Goal: Task Accomplishment & Management: Use online tool/utility

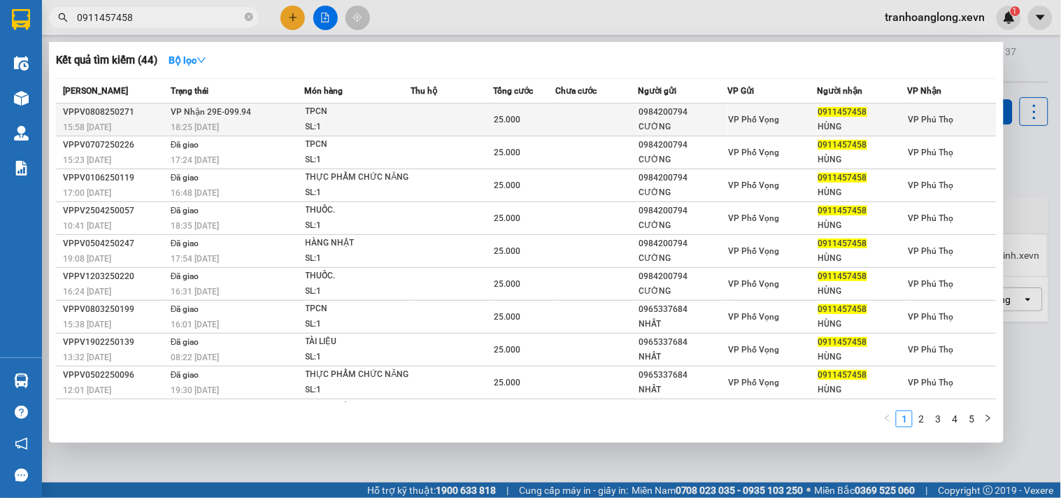
type input "0911457458"
click at [371, 127] on div "SL: 1" at bounding box center [358, 127] width 105 height 15
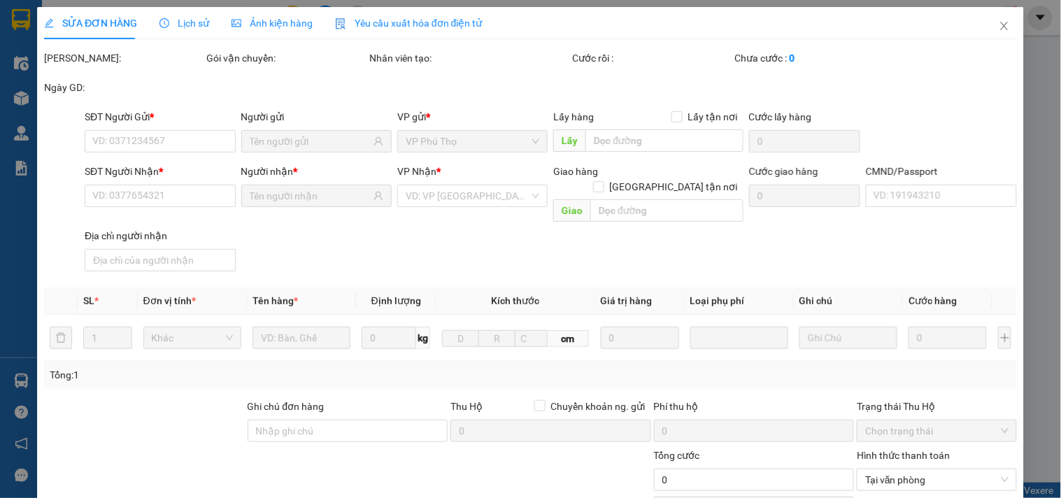
type input "0984200794"
type input "CƯỜNG"
type input "0911457458"
type input "HÙNG"
type input "036191017465"
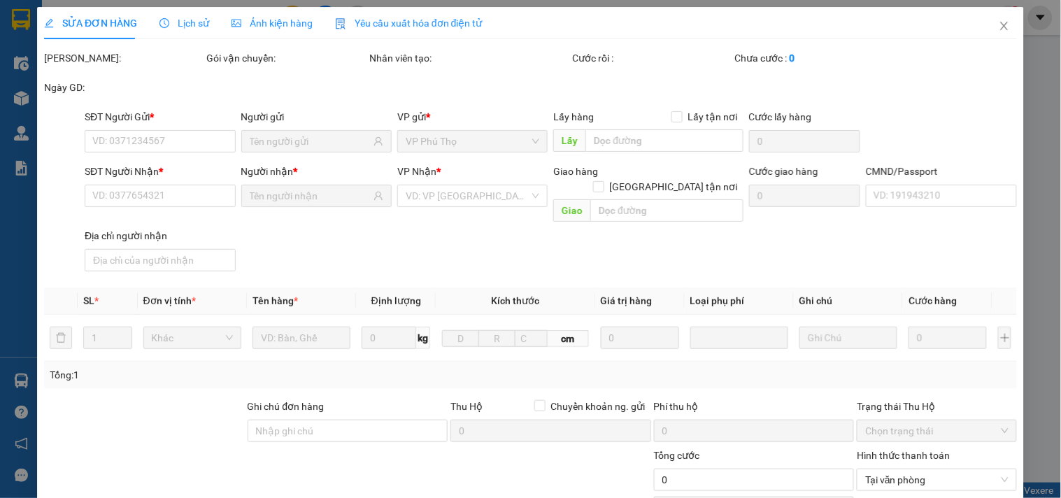
type input "25.000"
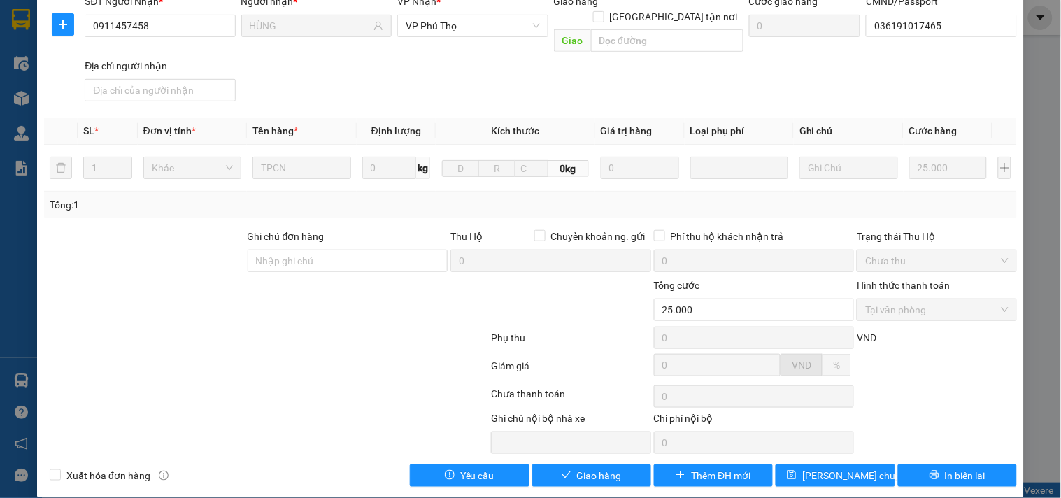
scroll to position [171, 0]
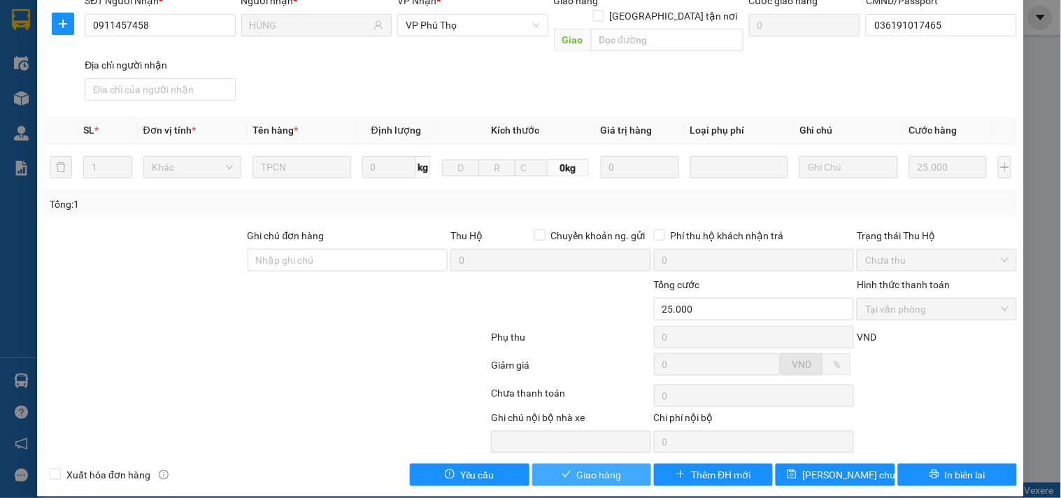
click at [599, 467] on span "Giao hàng" at bounding box center [599, 474] width 45 height 15
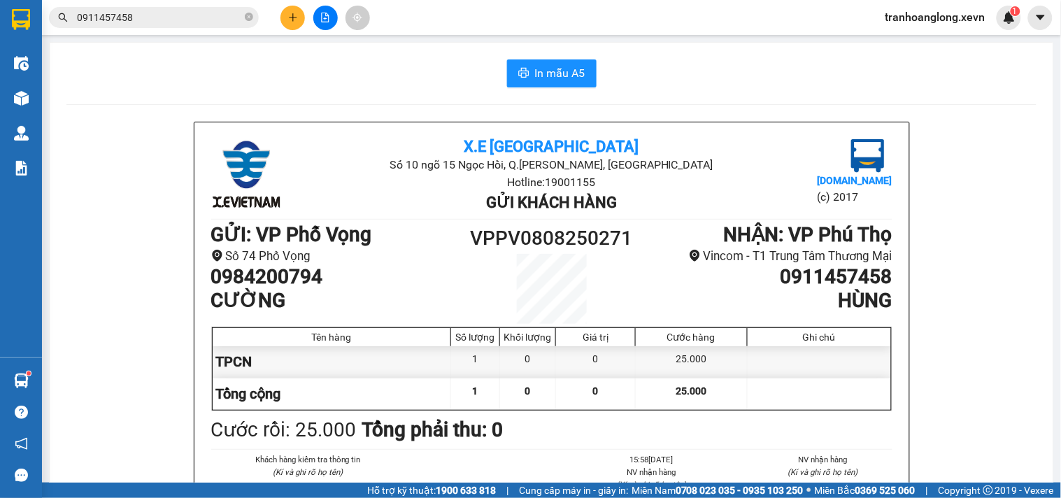
click at [299, 17] on button at bounding box center [292, 18] width 24 height 24
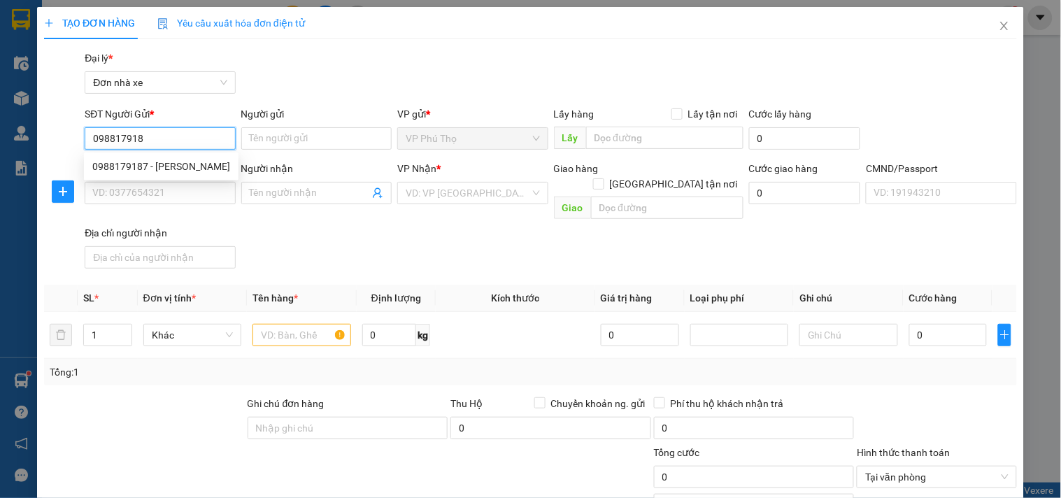
type input "0988179187"
click at [204, 175] on div "0988179187 - [PERSON_NAME]" at bounding box center [161, 166] width 155 height 22
type input "[PERSON_NAME]"
type input "0326835584"
type input "HƯNG"
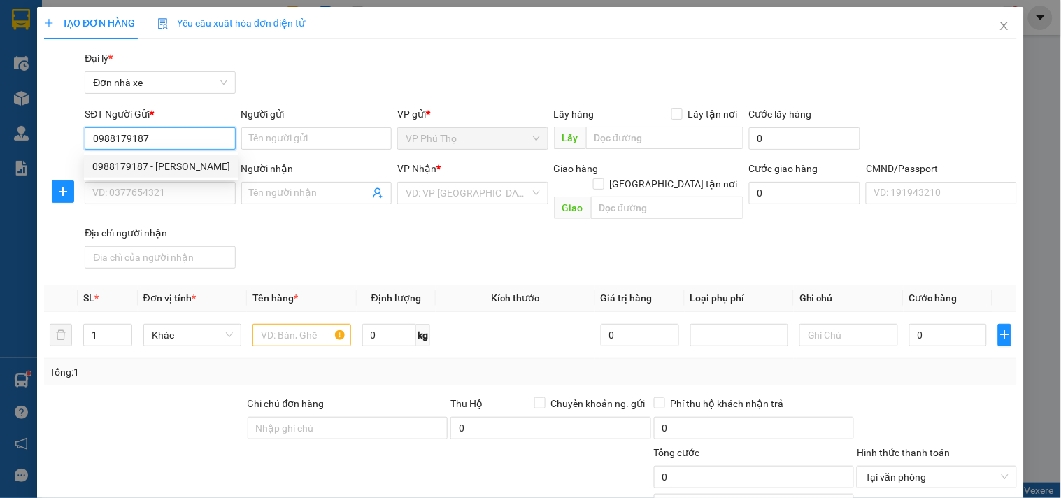
type input "02505011031 [PERSON_NAME]"
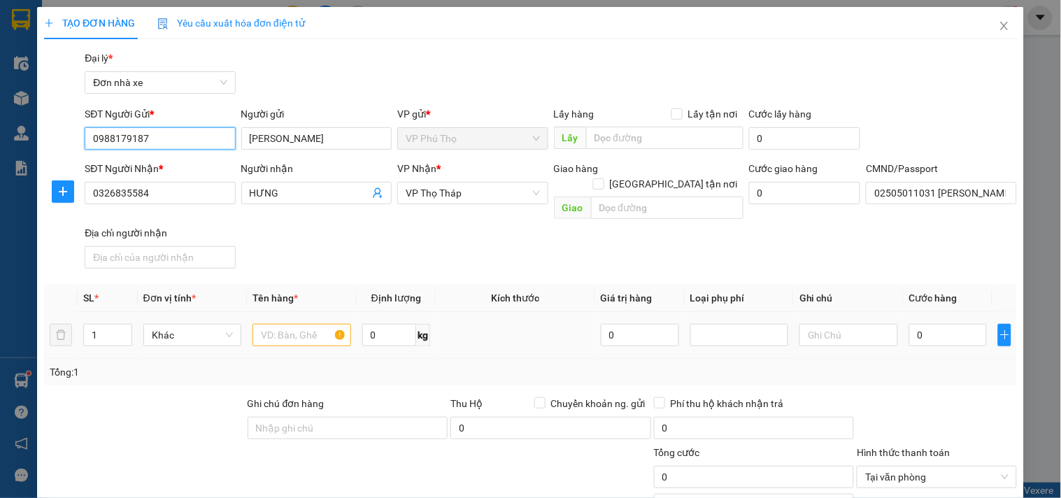
type input "0988179187"
click at [313, 324] on input "text" at bounding box center [301, 335] width 98 height 22
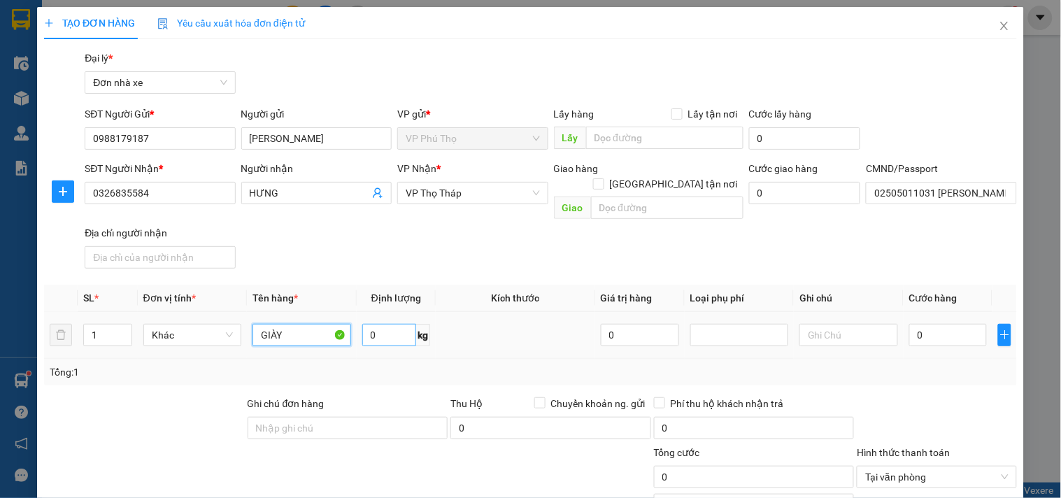
type input "GIÀY"
click at [397, 325] on input "0" at bounding box center [389, 335] width 55 height 22
click at [952, 324] on input "0" at bounding box center [948, 335] width 78 height 22
type input "3"
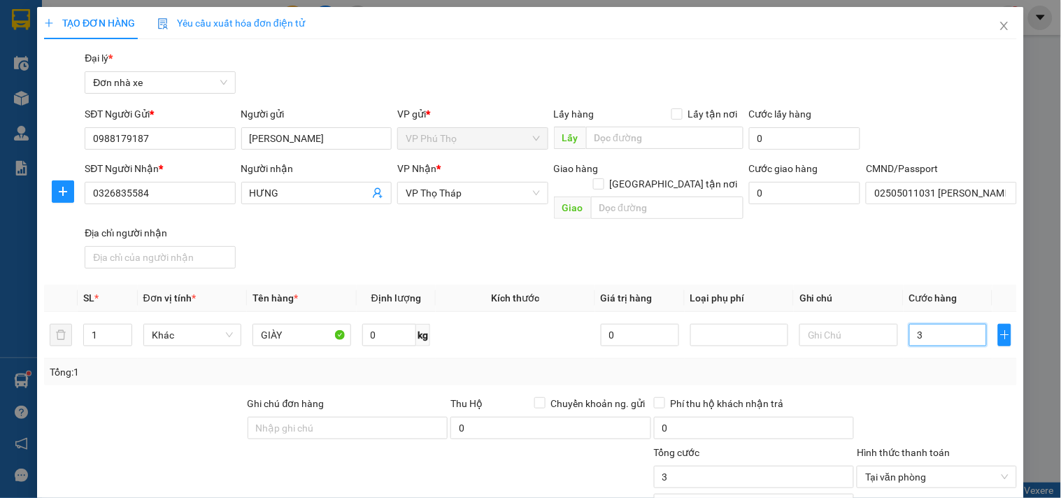
type input "30"
type input "30.000"
click at [402, 324] on input "0" at bounding box center [389, 335] width 55 height 22
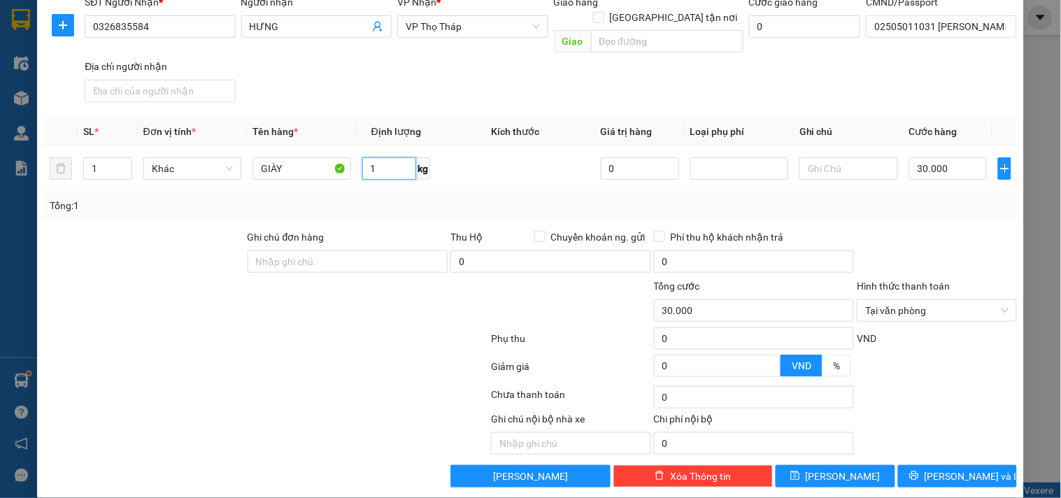
scroll to position [168, 0]
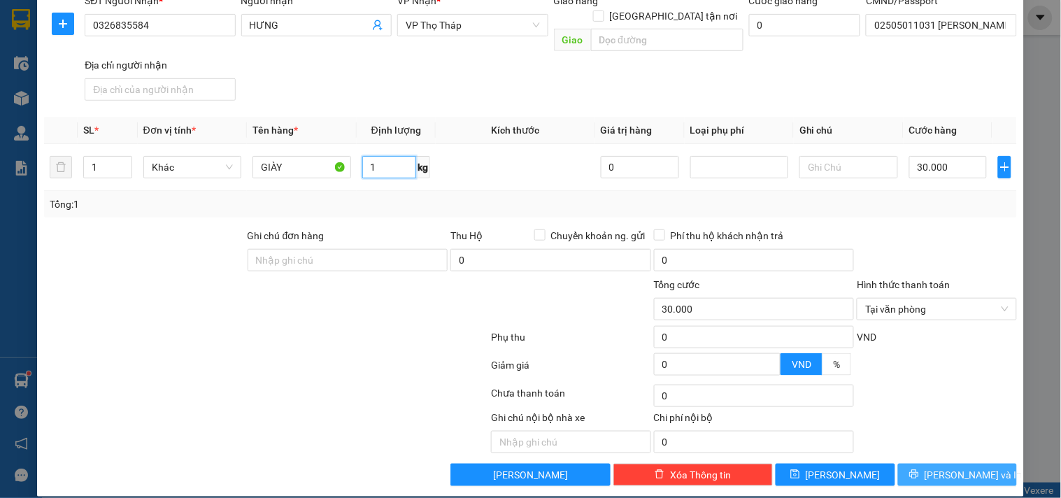
type input "1"
click at [927, 464] on button "[PERSON_NAME] và In" at bounding box center [957, 475] width 119 height 22
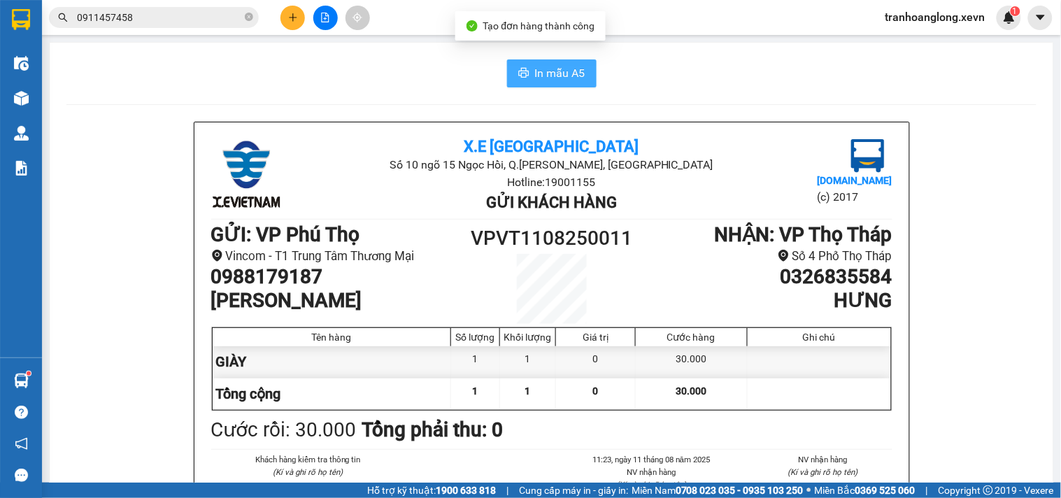
click at [529, 59] on button "In mẫu A5" at bounding box center [552, 73] width 90 height 28
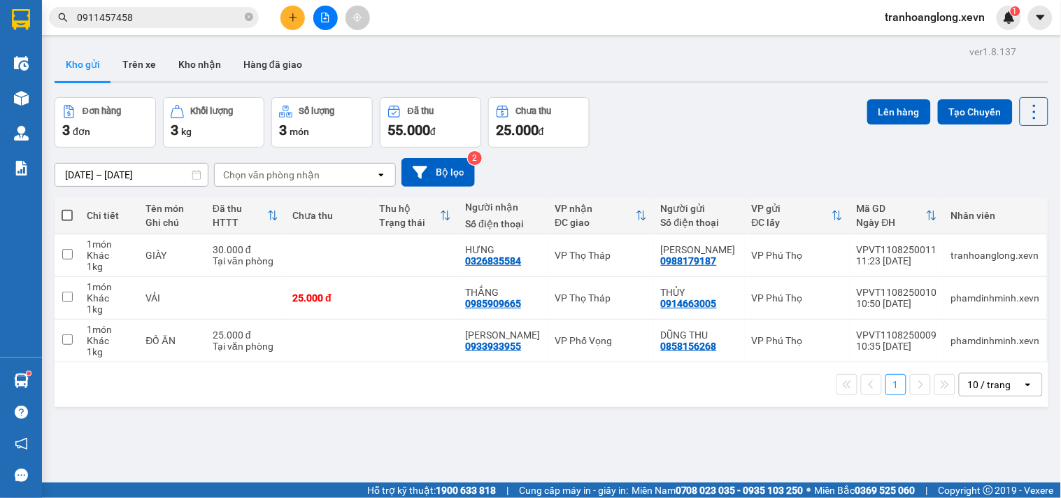
click at [827, 114] on div "Đơn hàng 3 đơn Khối lượng 3 kg Số lượng 3 món Đã thu 55.000 đ Chưa thu 25.000 đ…" at bounding box center [552, 122] width 994 height 50
click at [221, 72] on button "Kho nhận" at bounding box center [199, 65] width 65 height 34
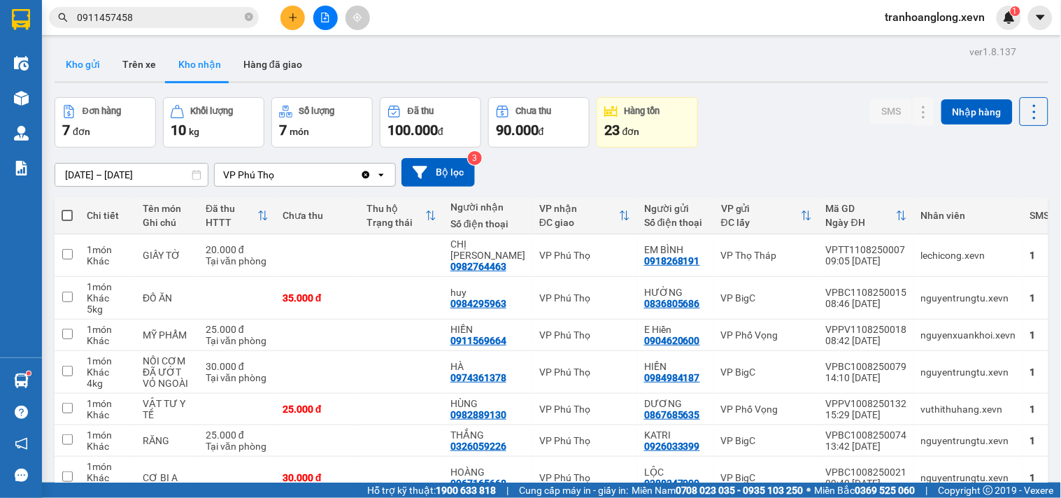
click at [99, 74] on button "Kho gửi" at bounding box center [83, 65] width 57 height 34
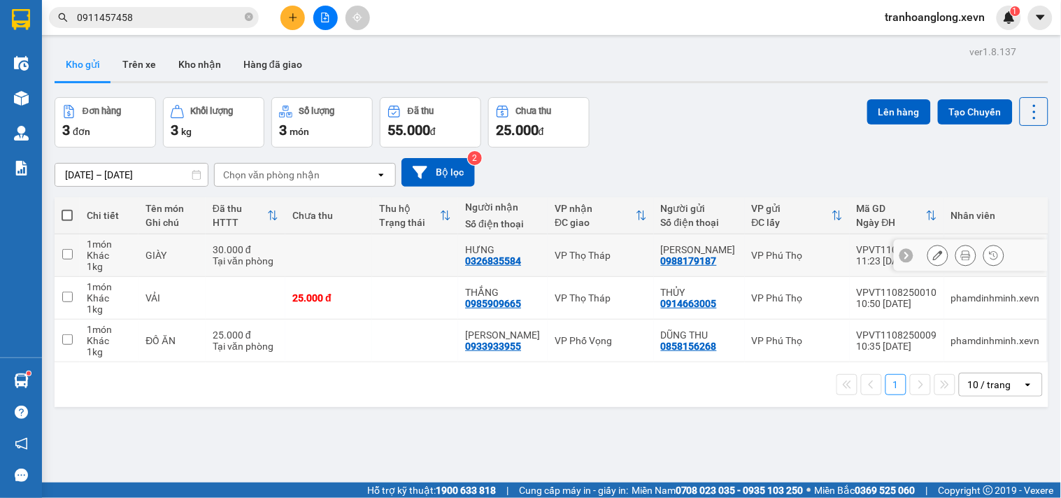
click at [416, 248] on td at bounding box center [415, 255] width 87 height 43
checkbox input "true"
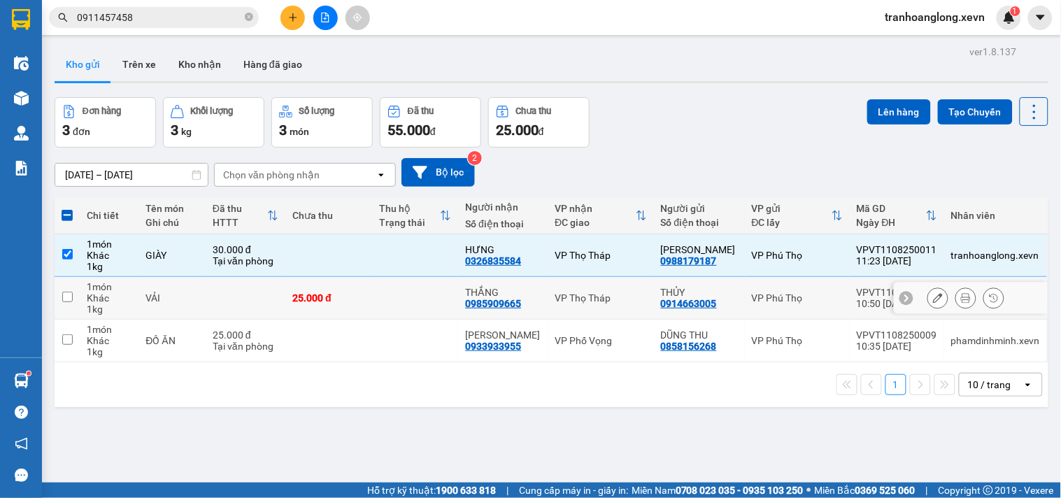
click at [420, 310] on td at bounding box center [415, 298] width 87 height 43
checkbox input "true"
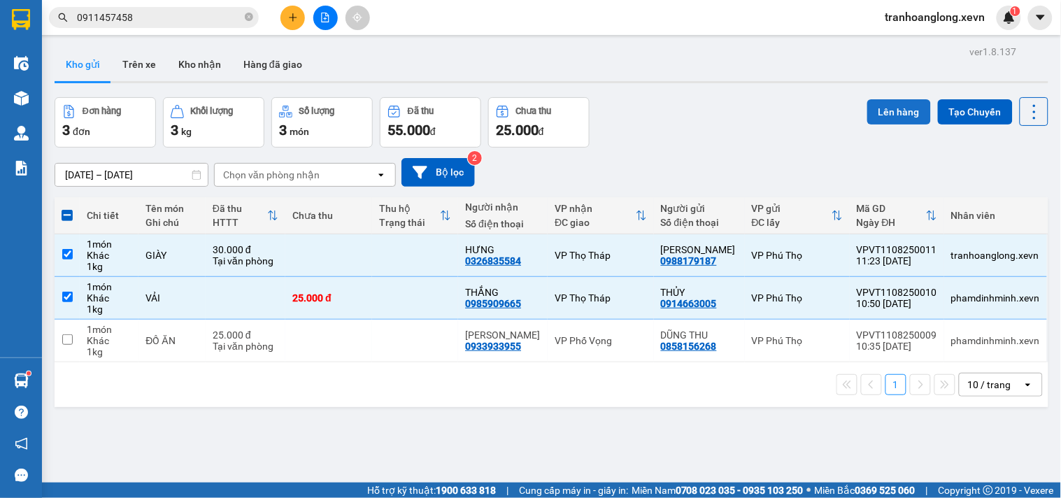
click at [899, 102] on button "Lên hàng" at bounding box center [899, 111] width 64 height 25
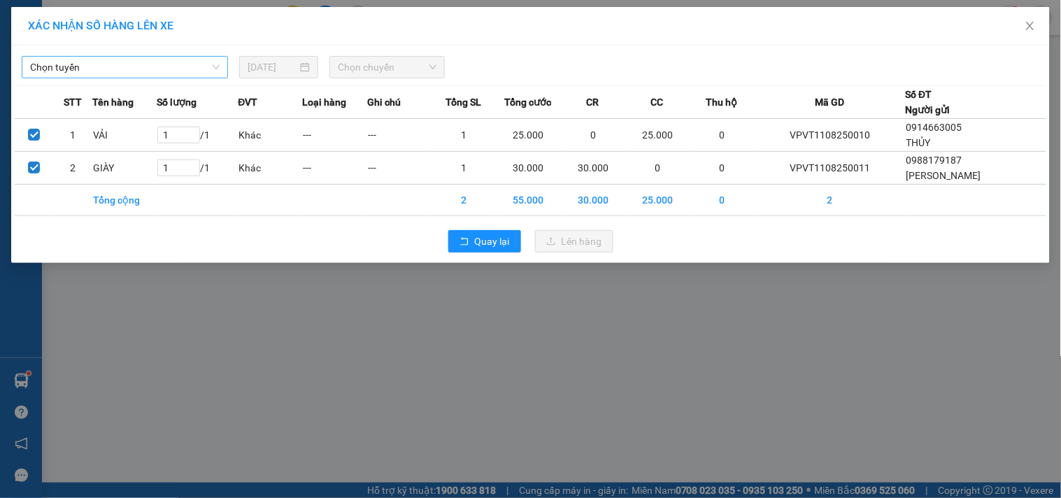
click at [199, 72] on span "Chọn tuyến" at bounding box center [125, 67] width 190 height 21
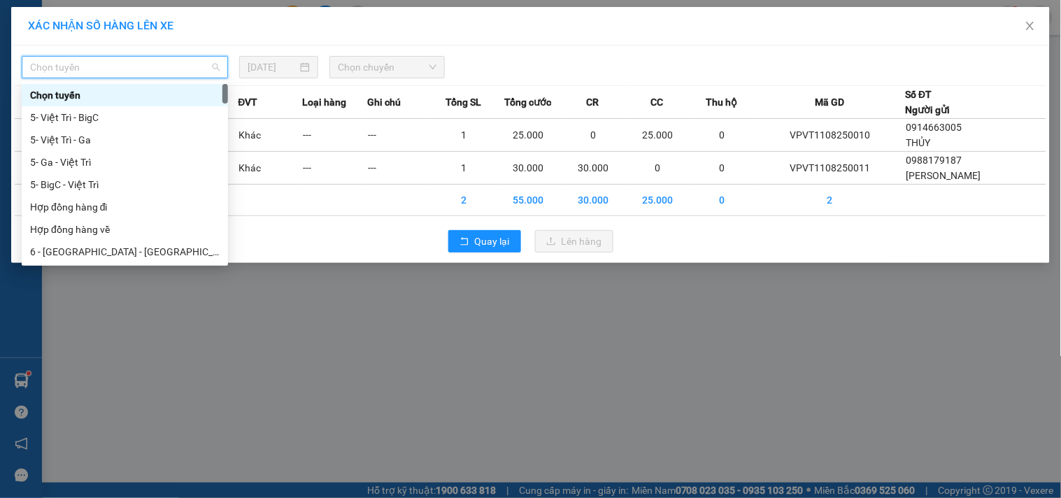
type input "4"
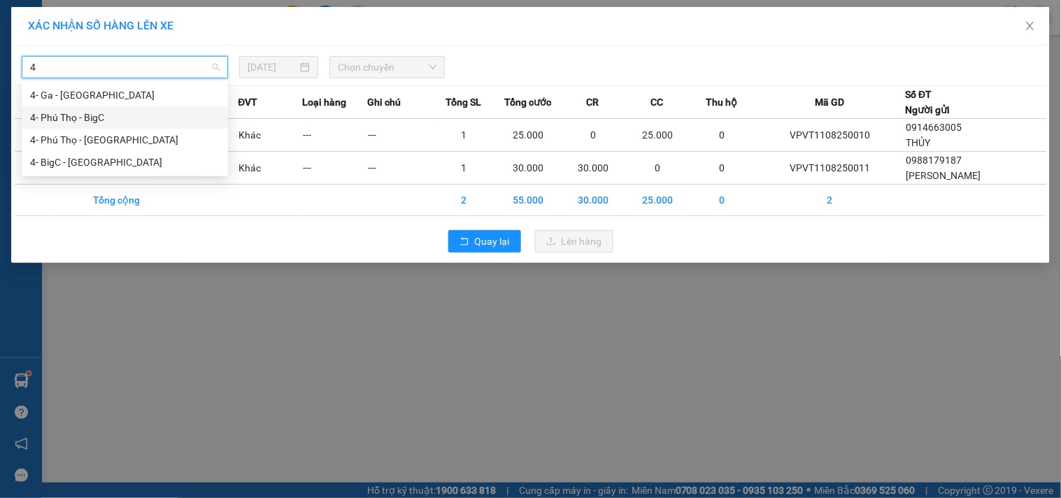
click at [114, 120] on div "4- Phú Thọ - BigC" at bounding box center [125, 117] width 190 height 15
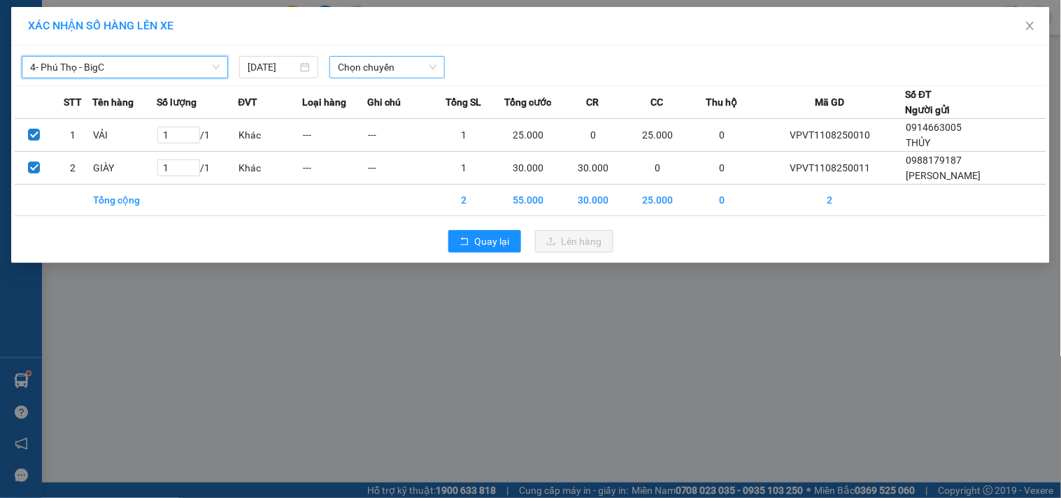
click at [376, 73] on span "Chọn chuyến" at bounding box center [387, 67] width 99 height 21
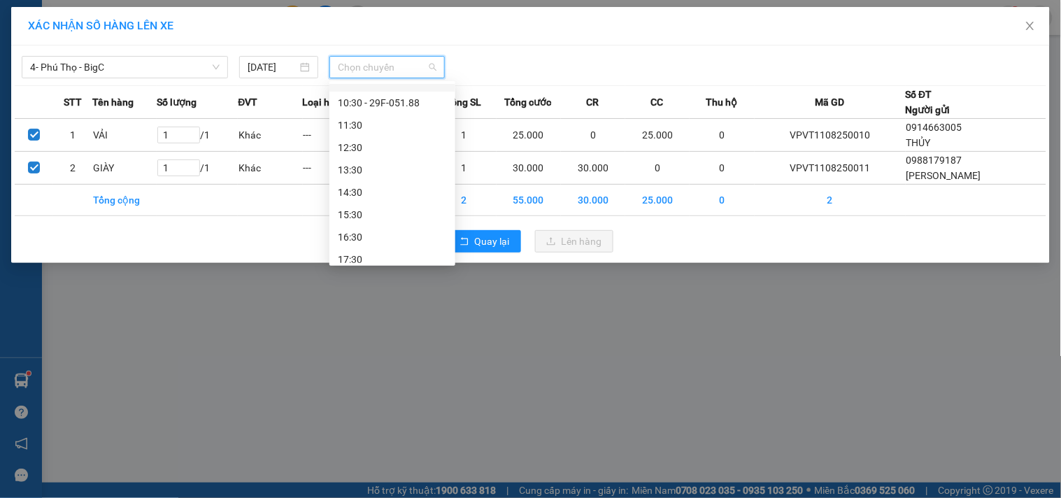
scroll to position [155, 0]
click at [380, 115] on div "11:30" at bounding box center [392, 118] width 109 height 15
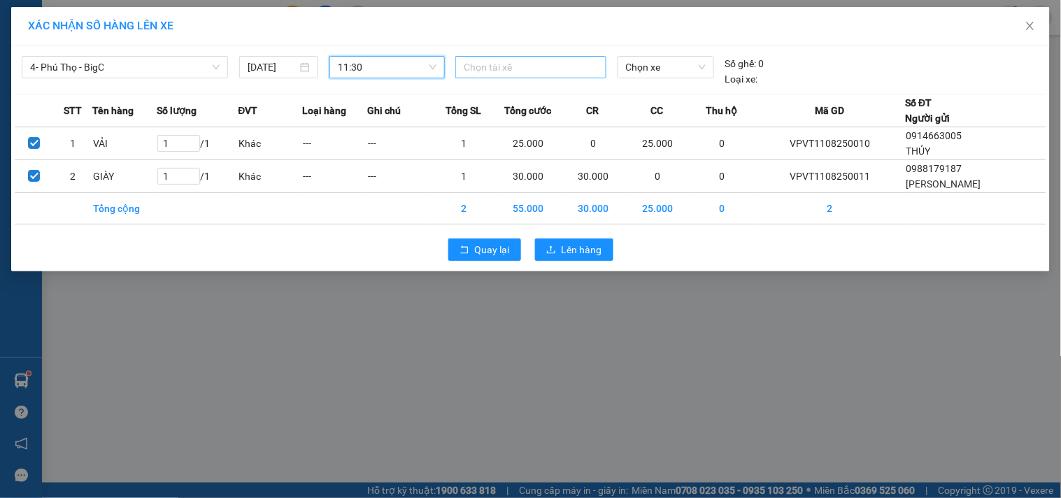
click at [480, 70] on div at bounding box center [530, 67] width 143 height 17
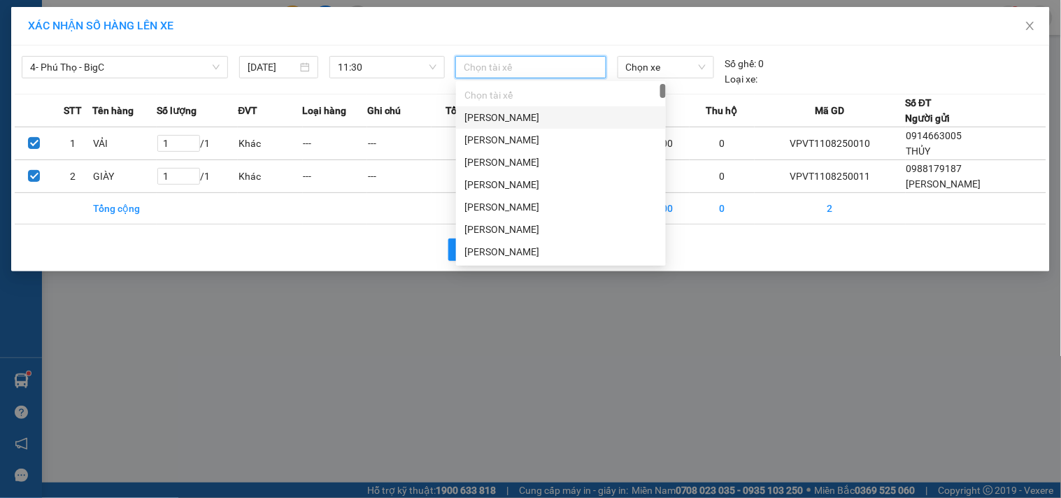
type input "D"
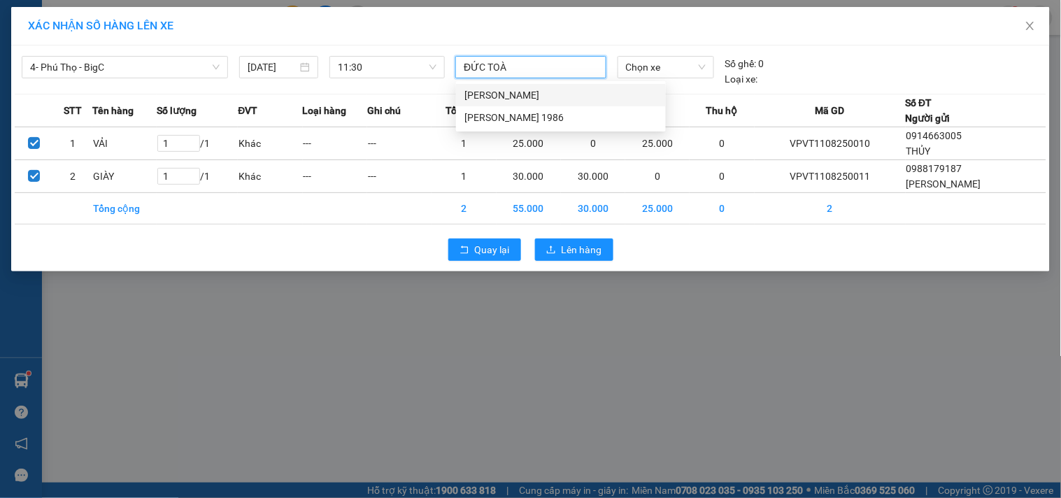
type input "ĐỨC TOÀN"
click at [490, 101] on div "[PERSON_NAME]" at bounding box center [560, 94] width 193 height 15
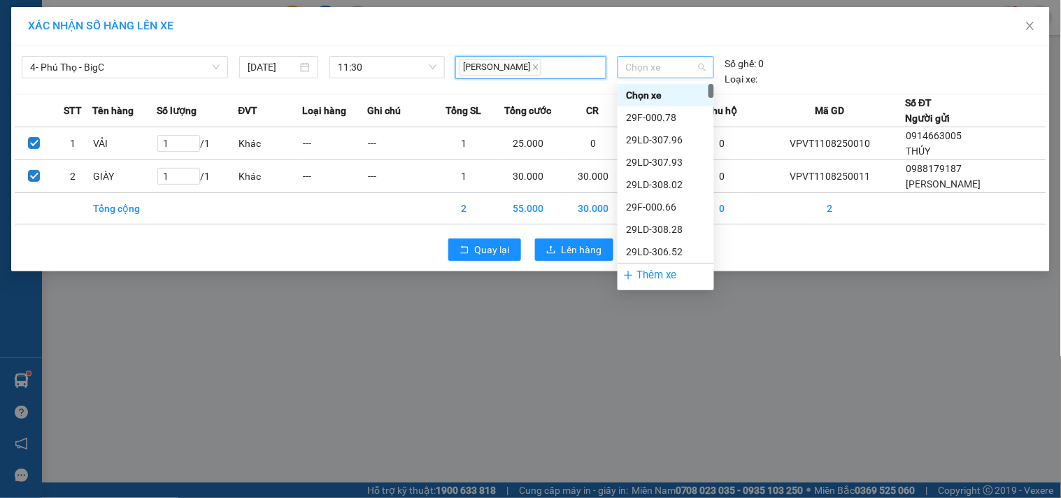
click at [642, 73] on span "Chọn xe" at bounding box center [666, 67] width 80 height 21
type input "515"
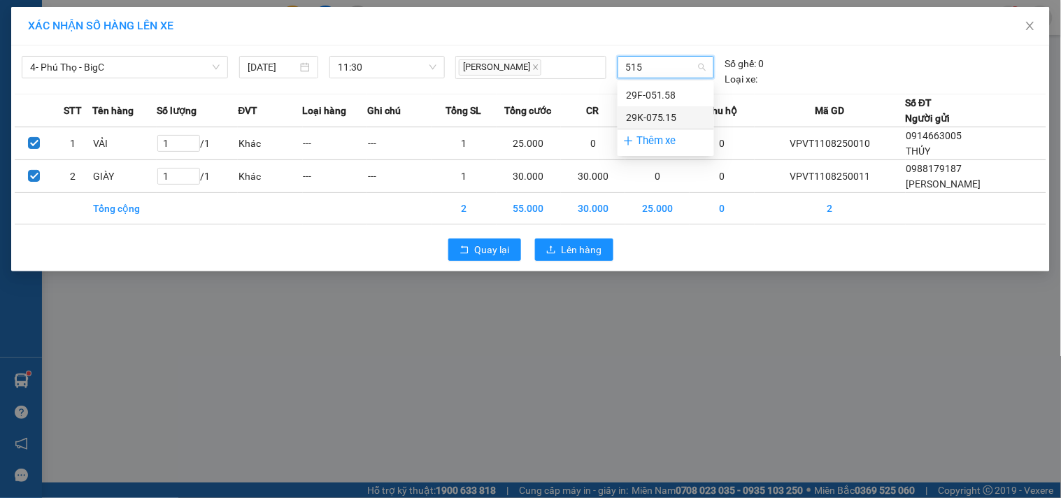
click at [652, 112] on div "29K-075.15" at bounding box center [666, 117] width 80 height 15
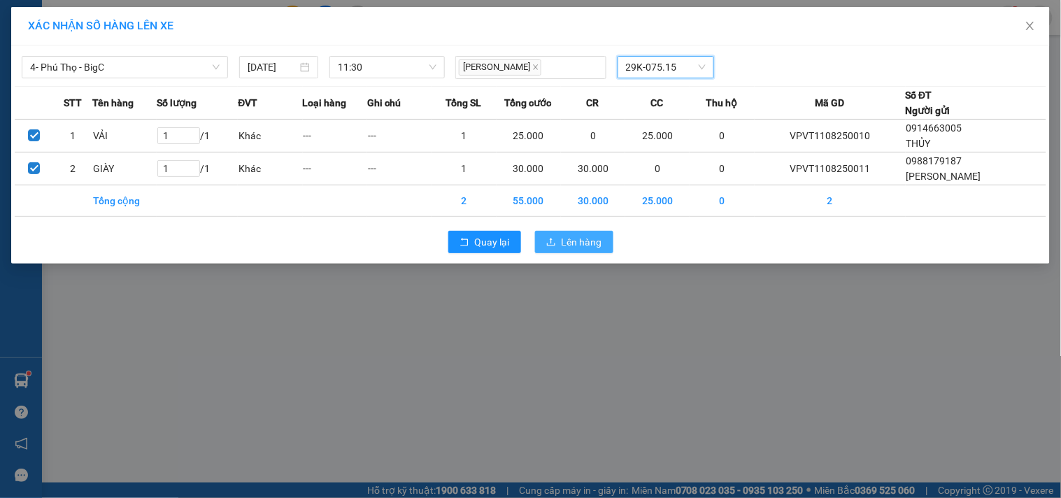
click at [598, 246] on span "Lên hàng" at bounding box center [582, 241] width 41 height 15
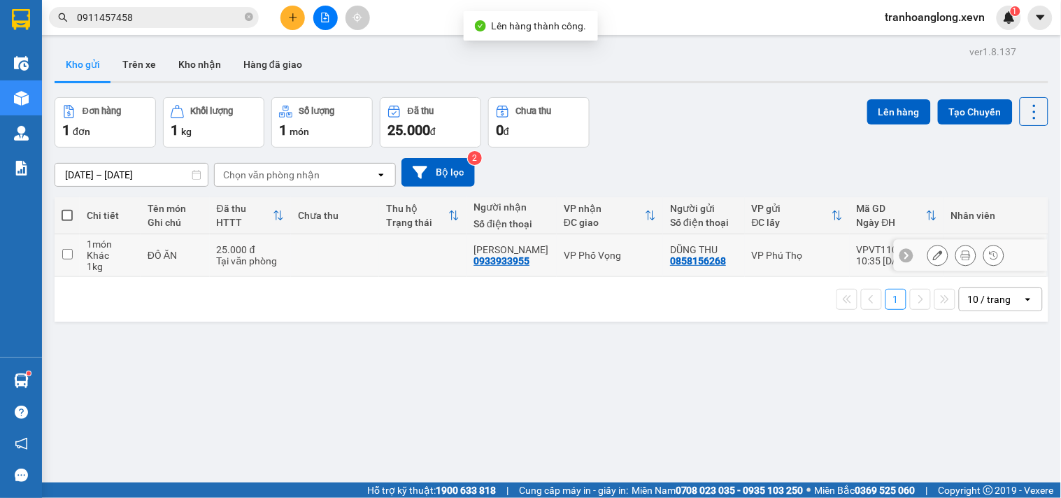
click at [367, 245] on td at bounding box center [335, 255] width 88 height 43
checkbox input "true"
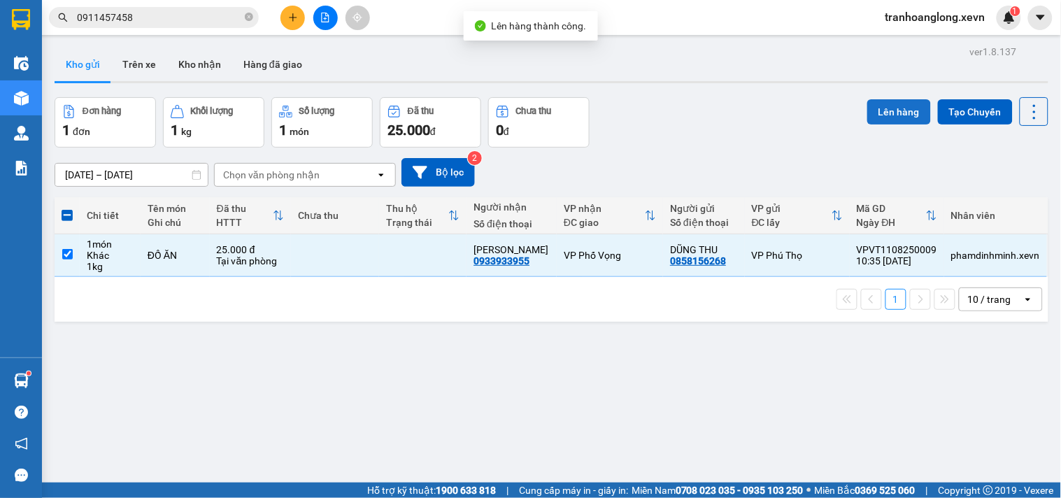
click at [878, 108] on button "Lên hàng" at bounding box center [899, 111] width 64 height 25
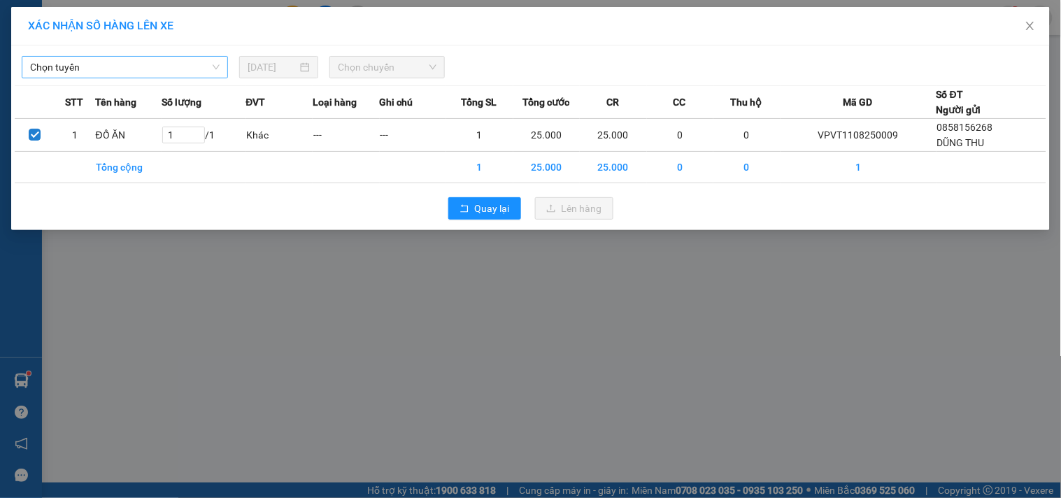
click at [145, 66] on span "Chọn tuyến" at bounding box center [125, 67] width 190 height 21
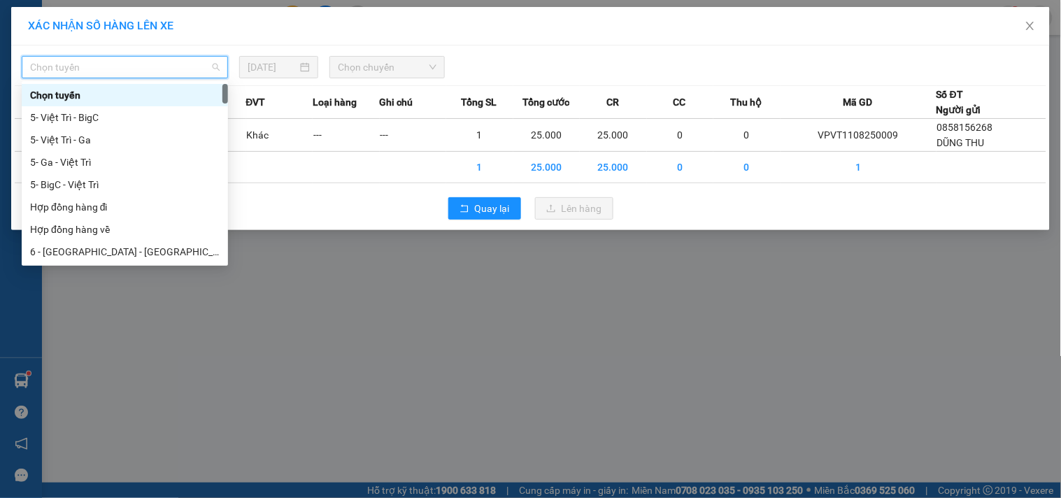
type input "4"
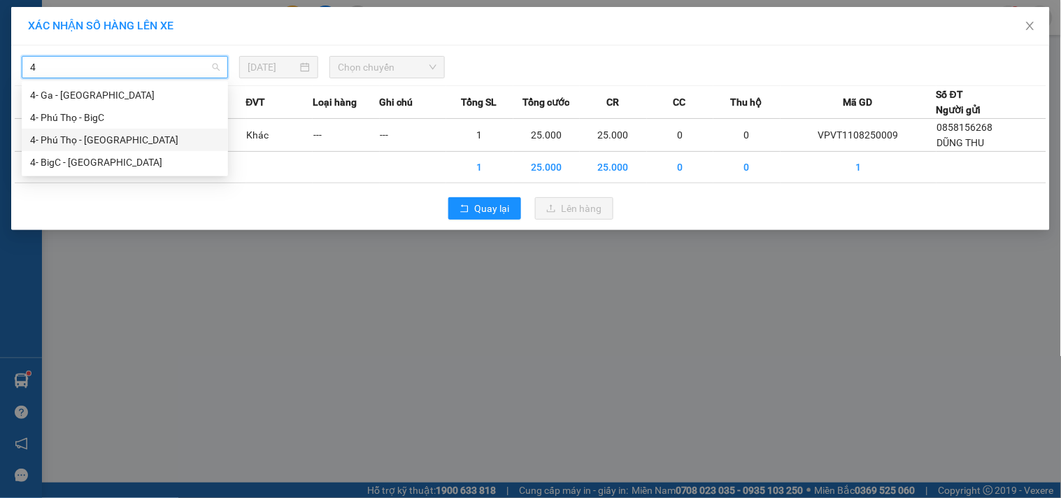
click at [103, 145] on div "4- Phú Thọ - [GEOGRAPHIC_DATA]" at bounding box center [125, 139] width 190 height 15
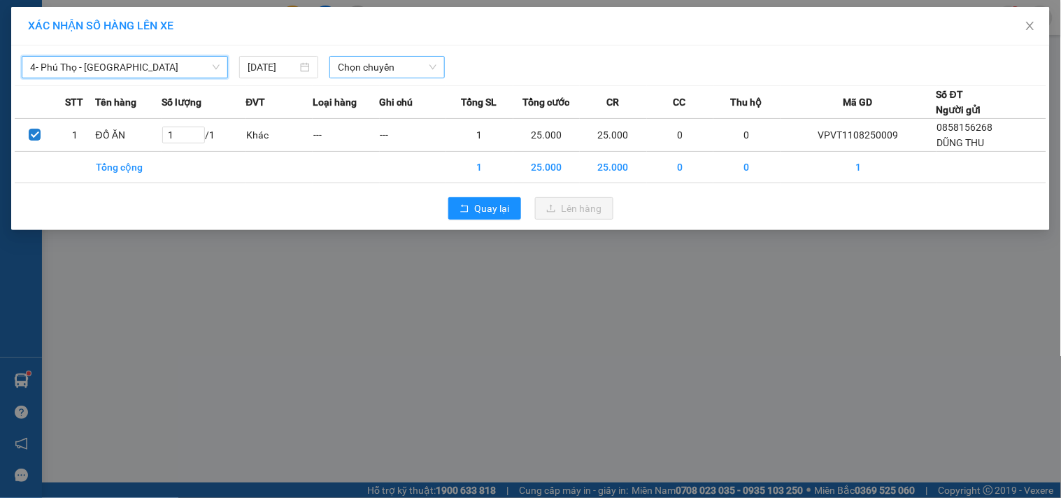
click at [373, 61] on span "Chọn chuyến" at bounding box center [387, 67] width 99 height 21
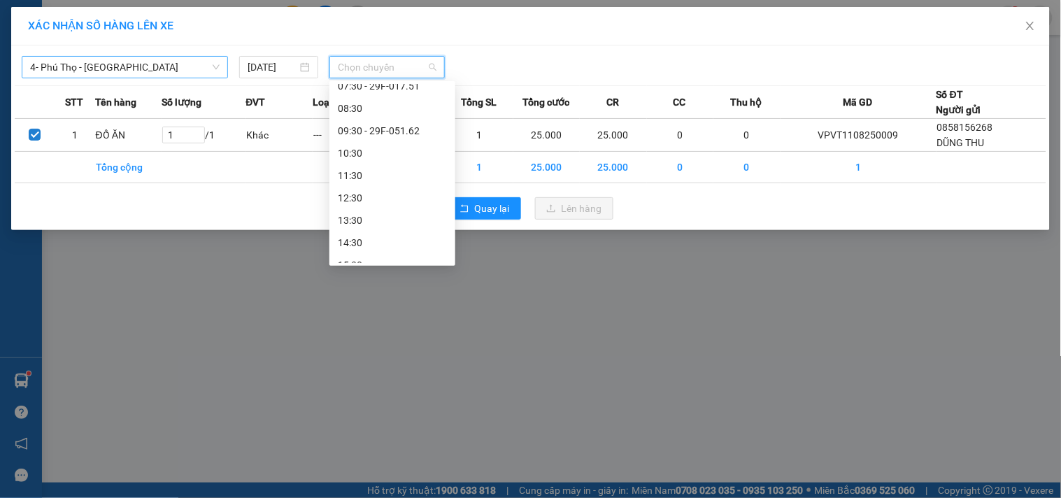
scroll to position [155, 0]
click at [397, 122] on div "11:30" at bounding box center [392, 118] width 109 height 15
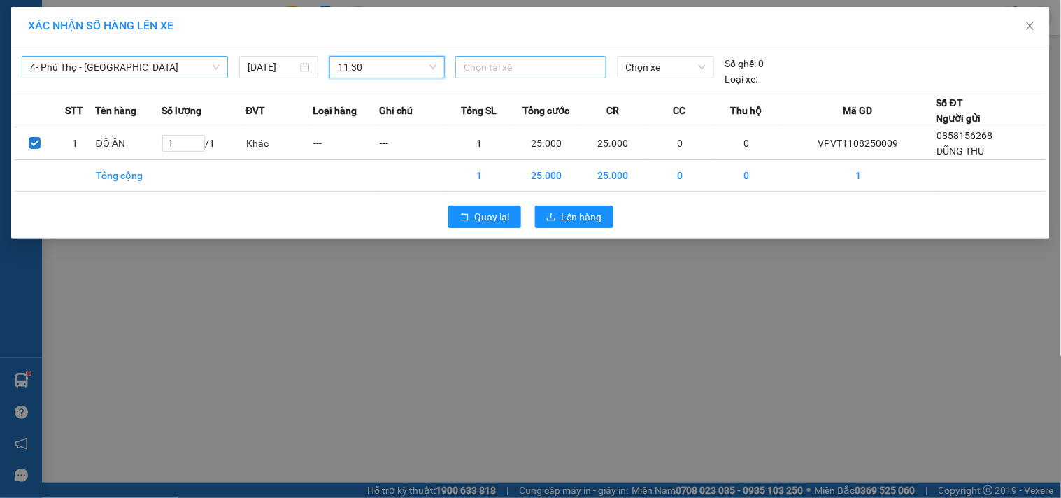
click at [473, 66] on div at bounding box center [530, 67] width 143 height 17
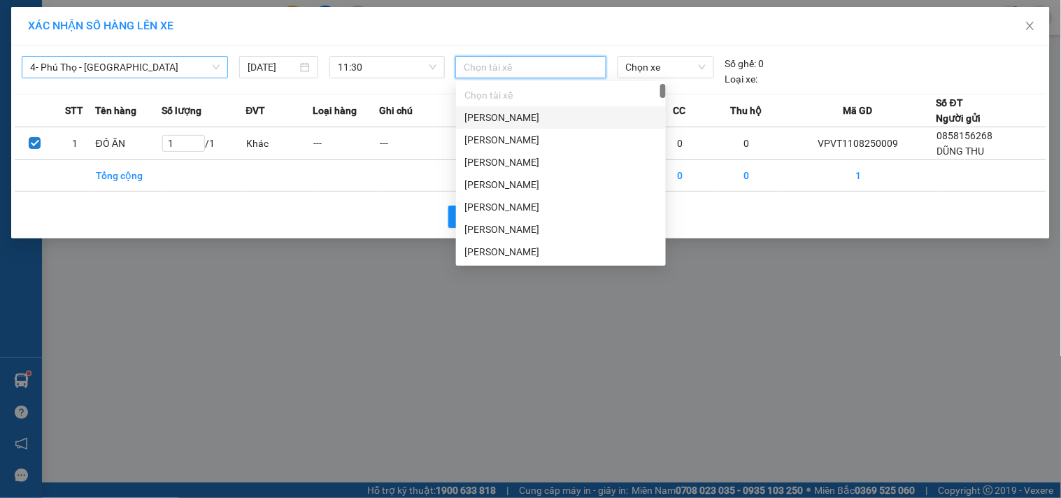
type input "D"
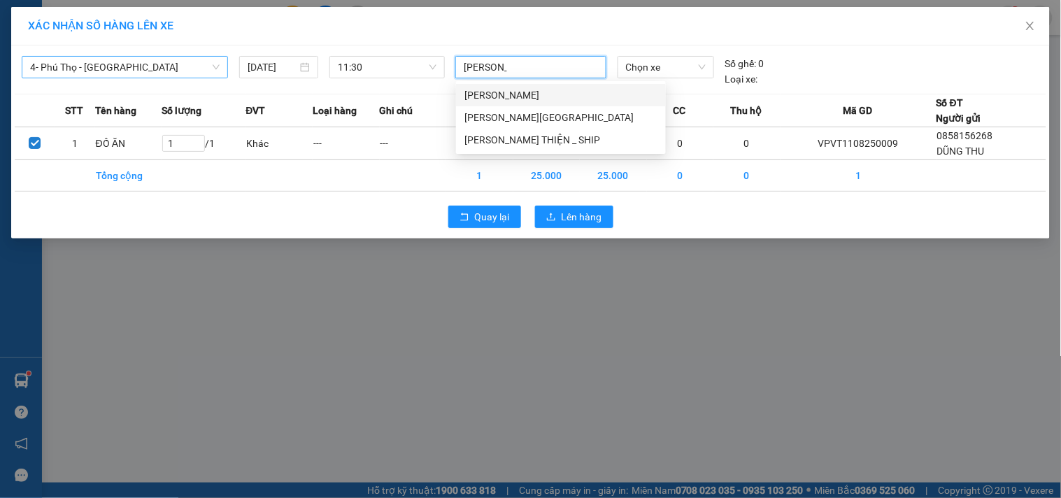
type input "[PERSON_NAME]"
click at [491, 114] on div "[PERSON_NAME][GEOGRAPHIC_DATA]" at bounding box center [560, 117] width 193 height 15
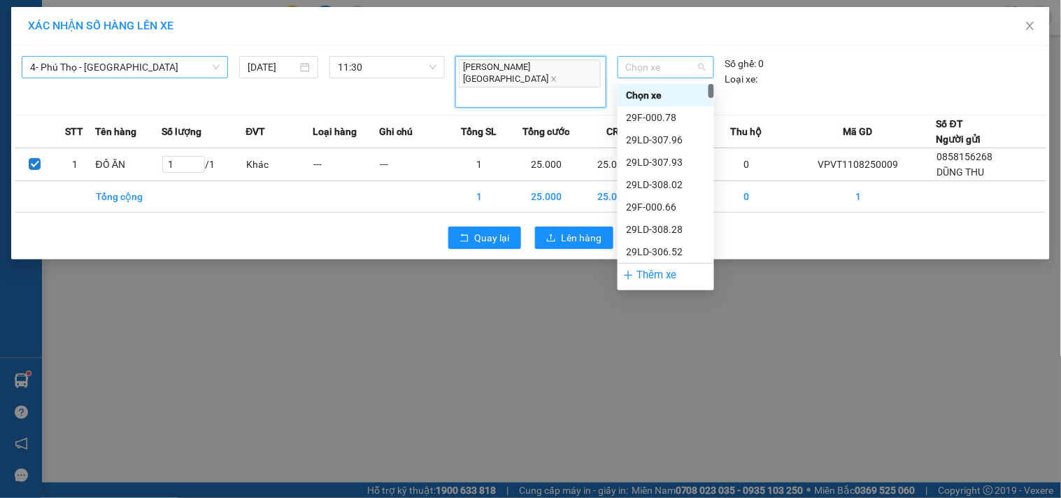
click at [670, 73] on span "Chọn xe" at bounding box center [666, 67] width 80 height 21
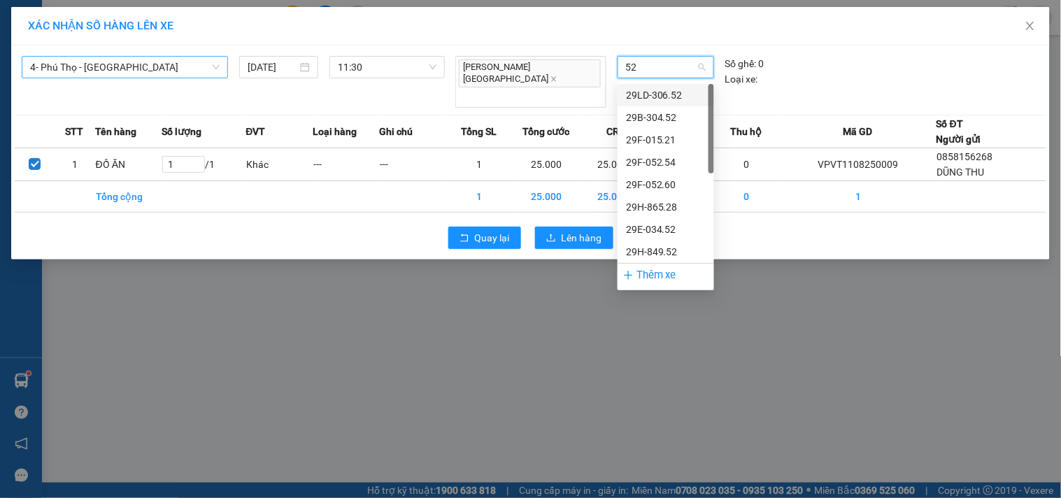
type input "520"
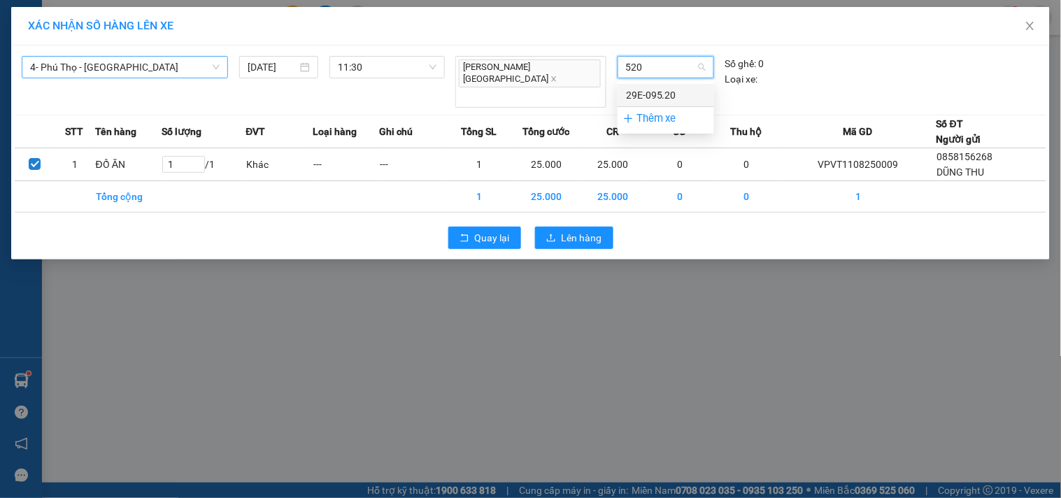
click at [663, 86] on div "29E-095.20" at bounding box center [666, 95] width 97 height 22
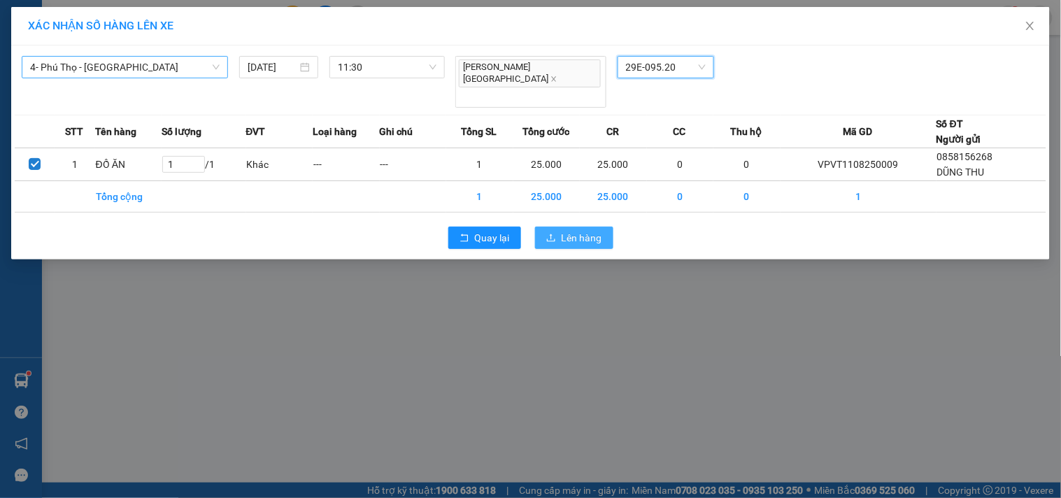
click at [596, 230] on span "Lên hàng" at bounding box center [582, 237] width 41 height 15
